Goal: Task Accomplishment & Management: Manage account settings

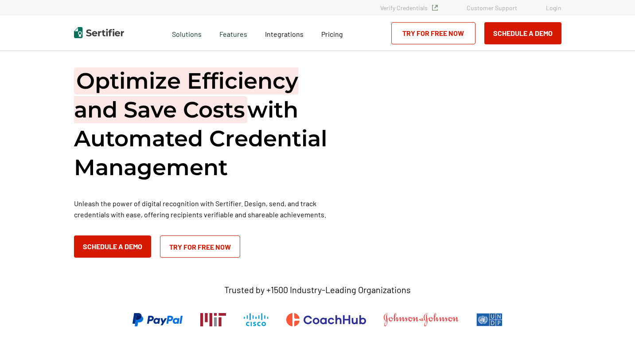
click at [555, 7] on link "Login" at bounding box center [554, 8] width 16 height 8
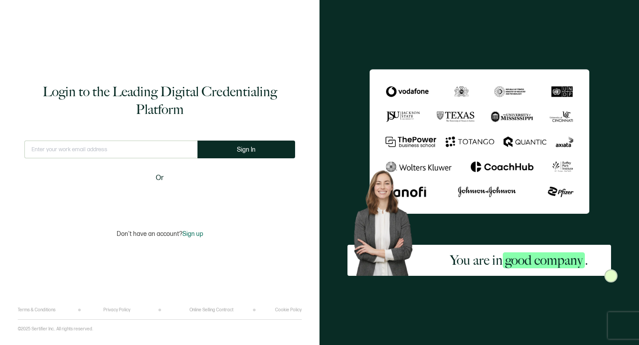
click at [126, 147] on input "text" at bounding box center [110, 150] width 173 height 18
type input "[PERSON_NAME][EMAIL_ADDRESS][DOMAIN_NAME]"
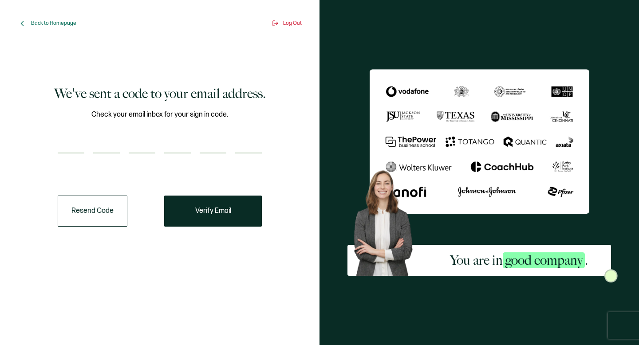
click at [65, 143] on input "number" at bounding box center [71, 145] width 27 height 18
paste input "3"
type input "3"
type input "4"
type input "2"
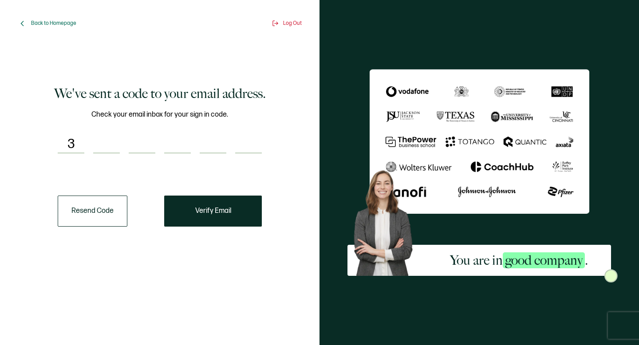
type input "3"
type input "4"
type input "0"
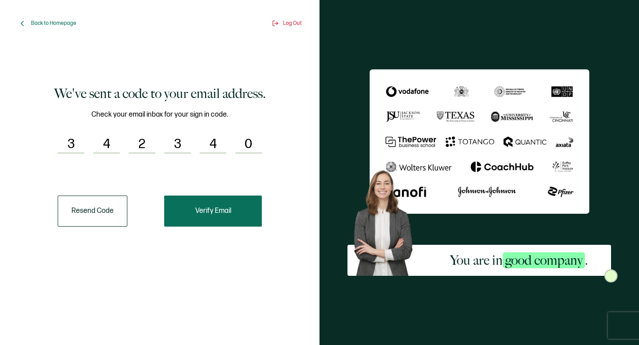
click at [224, 220] on button "Verify Email" at bounding box center [213, 211] width 98 height 31
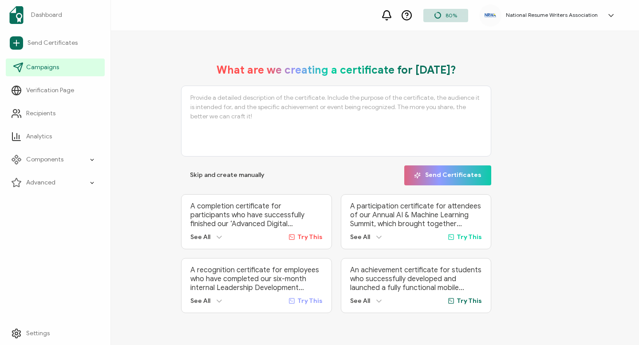
click at [46, 72] on link "Campaigns" at bounding box center [55, 68] width 99 height 18
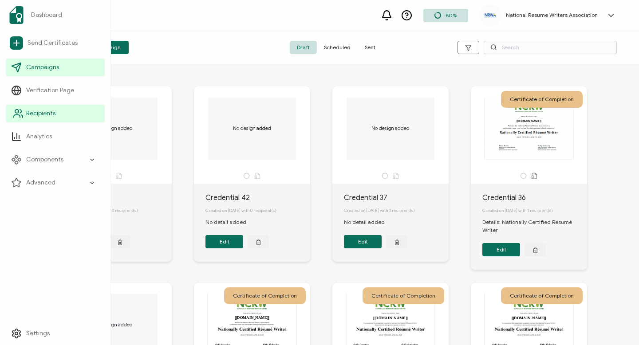
click at [27, 121] on link "Recipients" at bounding box center [55, 114] width 99 height 18
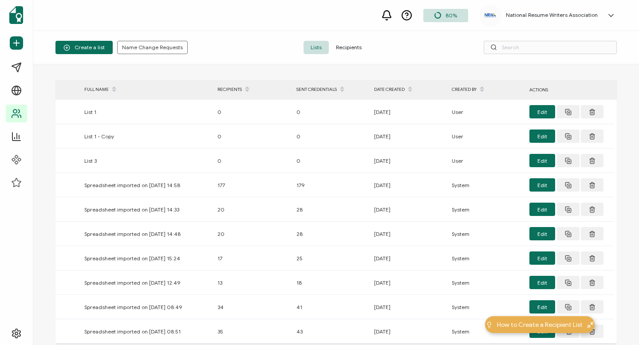
click at [350, 46] on span "Recipients" at bounding box center [349, 47] width 40 height 13
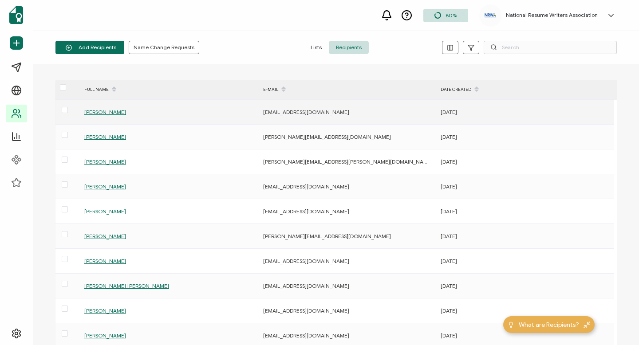
click at [97, 110] on span "[PERSON_NAME]" at bounding box center [105, 112] width 42 height 7
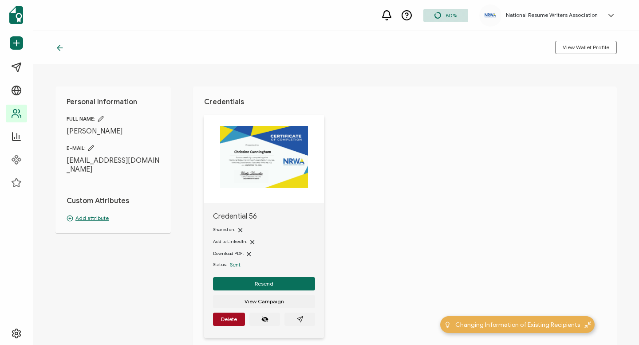
scroll to position [65, 0]
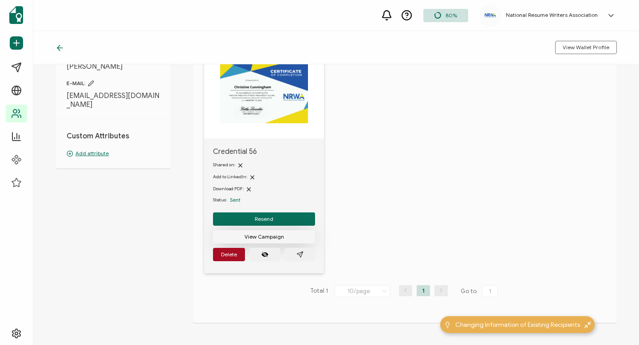
click at [269, 234] on span "View Campaign" at bounding box center [263, 236] width 39 height 5
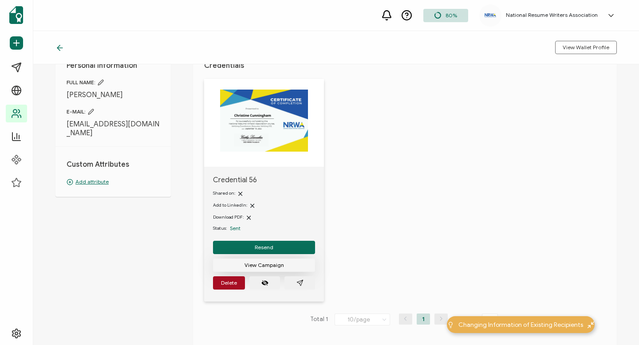
scroll to position [74, 0]
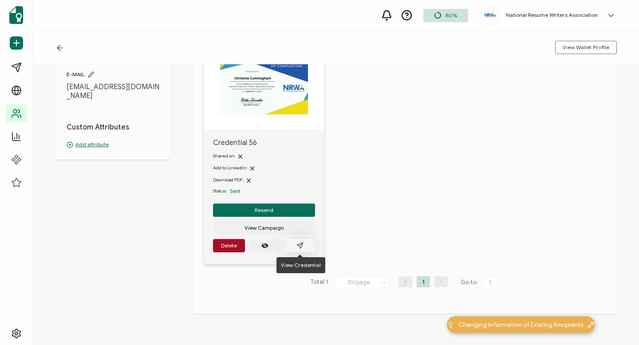
click at [303, 249] on button "button" at bounding box center [299, 245] width 31 height 13
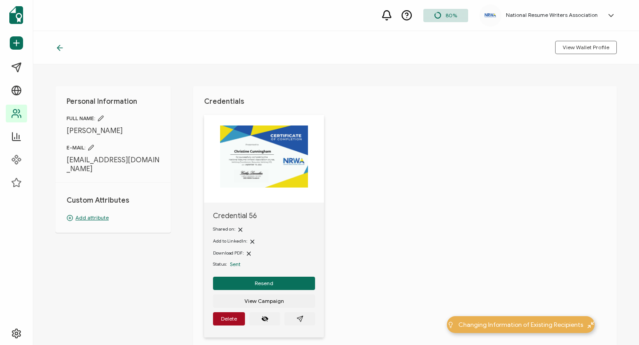
scroll to position [0, 0]
